Goal: Information Seeking & Learning: Find specific fact

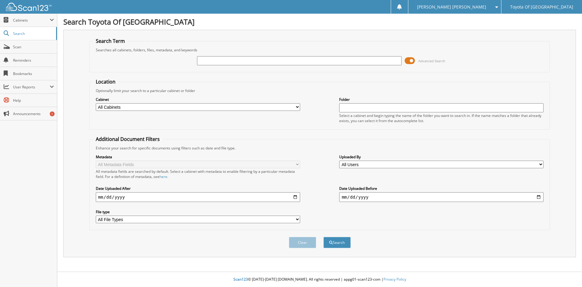
click at [298, 105] on select "All Cabinets ACCOUNTS PAYABLE ACCOUNTS RECEIVABLE BANKS RECS cancellations CAR …" at bounding box center [198, 107] width 204 height 8
select select "1628"
click at [96, 103] on select "All Cabinets ACCOUNTS PAYABLE ACCOUNTS RECEIVABLE BANKS RECS cancellations CAR …" at bounding box center [198, 107] width 204 height 8
click at [215, 60] on input "text" at bounding box center [299, 60] width 204 height 9
type input "139618"
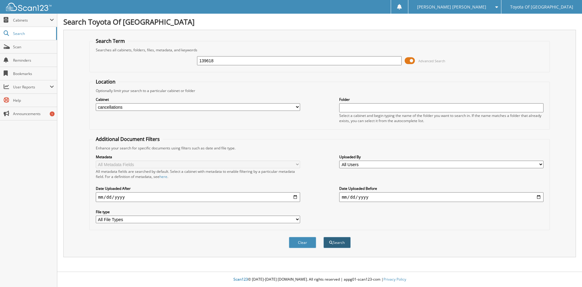
click at [341, 246] on button "Search" at bounding box center [337, 242] width 27 height 11
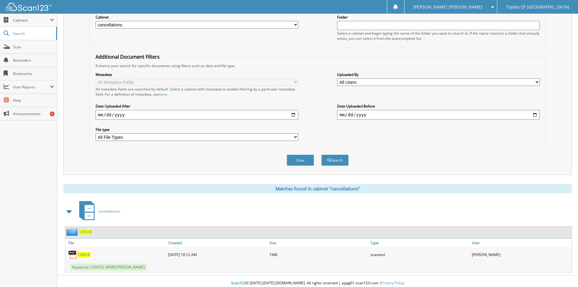
scroll to position [86, 0]
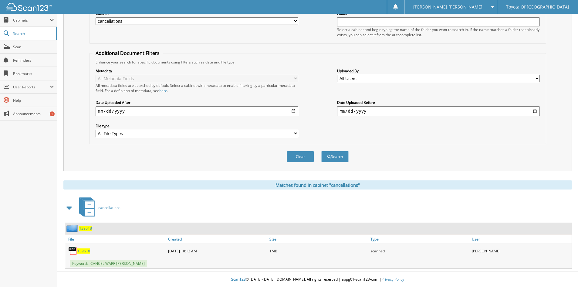
click at [87, 251] on span "139618" at bounding box center [83, 250] width 13 height 5
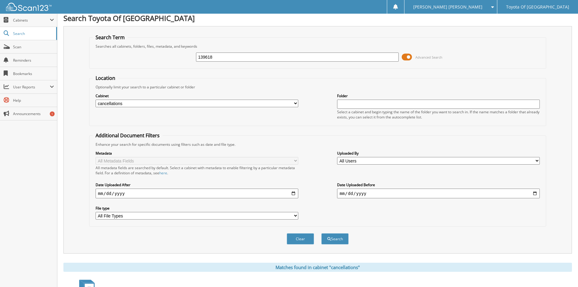
scroll to position [0, 0]
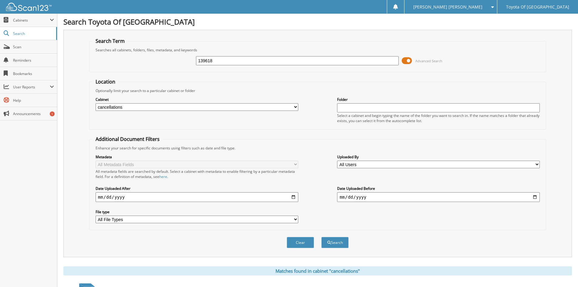
click at [295, 106] on select "All Cabinets ACCOUNTS PAYABLE ACCOUNTS RECEIVABLE BANKS RECS cancellations CAR …" at bounding box center [197, 107] width 203 height 8
select select "1627"
click at [96, 103] on select "All Cabinets ACCOUNTS PAYABLE ACCOUNTS RECEIVABLE BANKS RECS cancellations CAR …" at bounding box center [197, 107] width 203 height 8
click at [336, 244] on button "Search" at bounding box center [334, 242] width 27 height 11
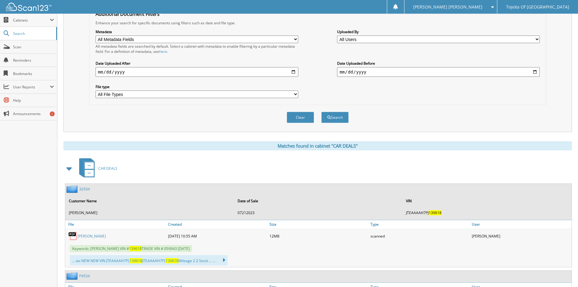
scroll to position [182, 0]
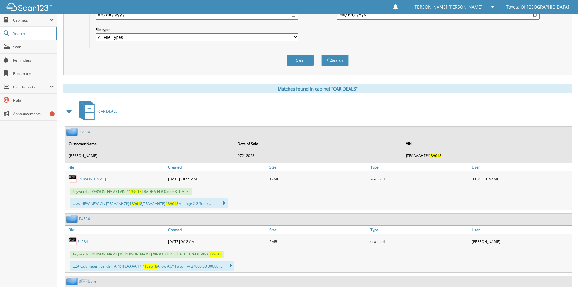
click at [106, 179] on link "THOMAS ROY HILGENBERG" at bounding box center [91, 178] width 29 height 5
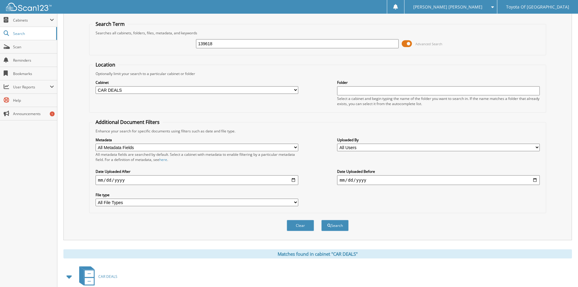
scroll to position [0, 0]
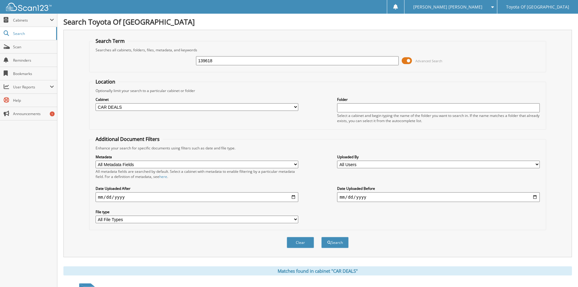
click at [294, 105] on select "All Cabinets ACCOUNTS PAYABLE ACCOUNTS RECEIVABLE BANKS RECS cancellations CAR …" at bounding box center [197, 107] width 203 height 8
drag, startPoint x: 225, startPoint y: 61, endPoint x: 122, endPoint y: 60, distance: 103.1
click at [124, 59] on div "139618 Advanced Search" at bounding box center [318, 60] width 450 height 16
type input "424448"
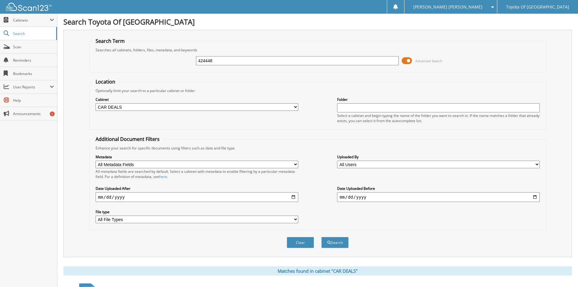
click at [321, 237] on button "Search" at bounding box center [334, 242] width 27 height 11
click at [332, 240] on button "Search" at bounding box center [334, 242] width 27 height 11
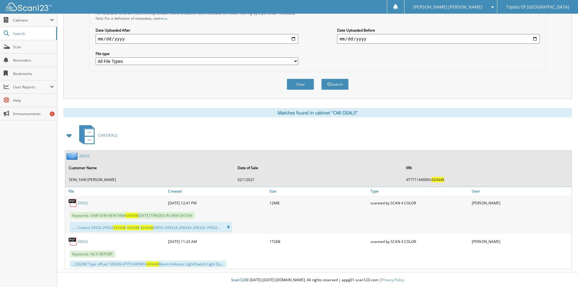
scroll to position [159, 0]
click at [81, 201] on link "29932" at bounding box center [82, 202] width 11 height 5
click at [19, 46] on span "Scan" at bounding box center [33, 46] width 41 height 5
